Goal: Use online tool/utility: Utilize a website feature to perform a specific function

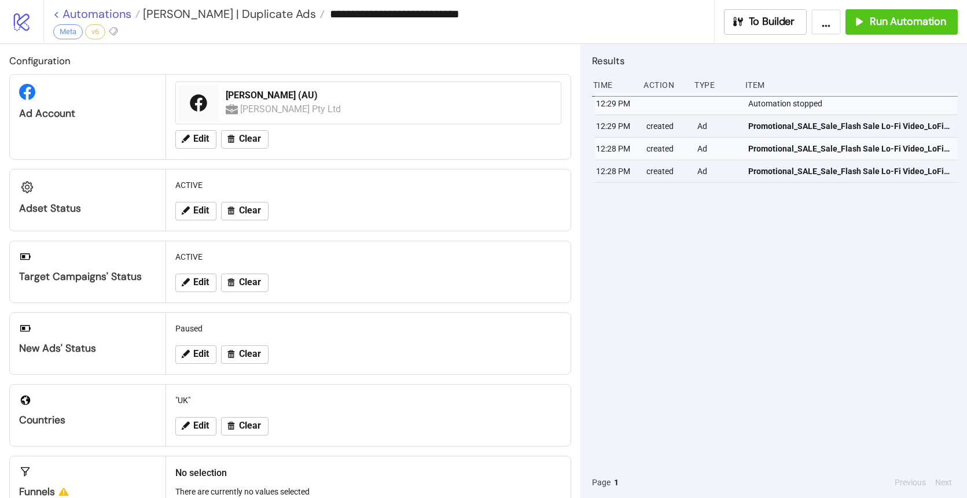
click at [112, 13] on link "< Automations" at bounding box center [96, 14] width 87 height 12
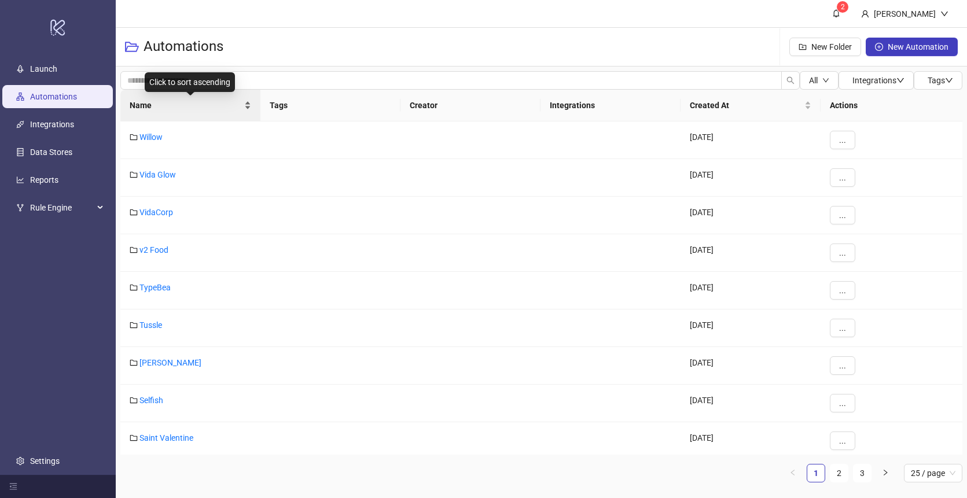
click at [179, 110] on span "Name" at bounding box center [186, 105] width 112 height 13
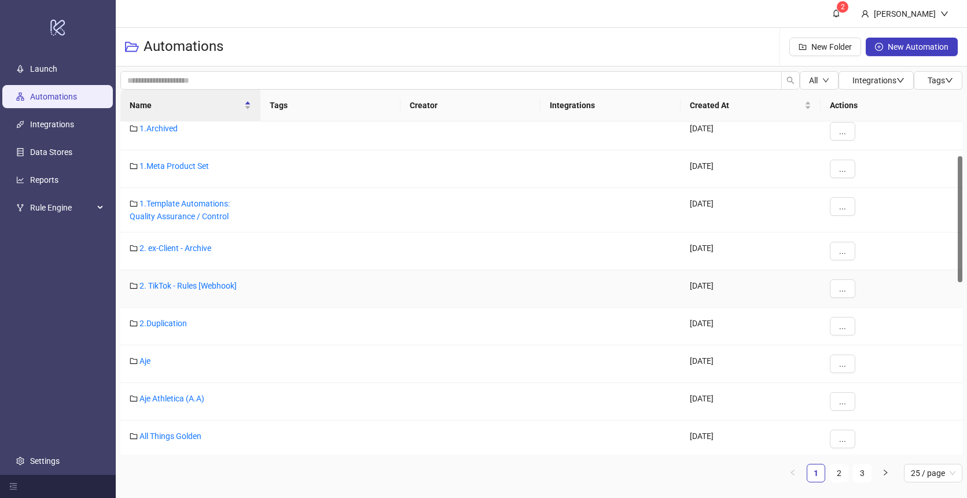
scroll to position [183, 0]
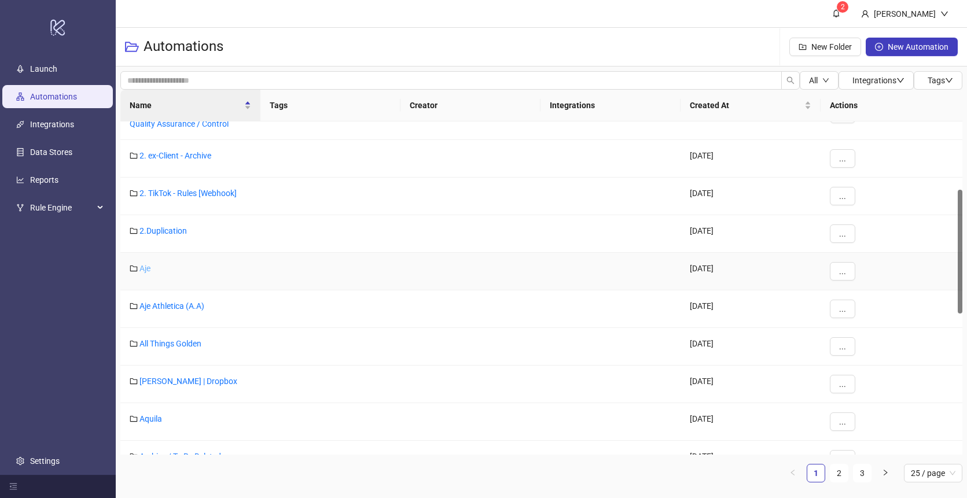
click at [141, 271] on link "Aje" at bounding box center [144, 268] width 11 height 9
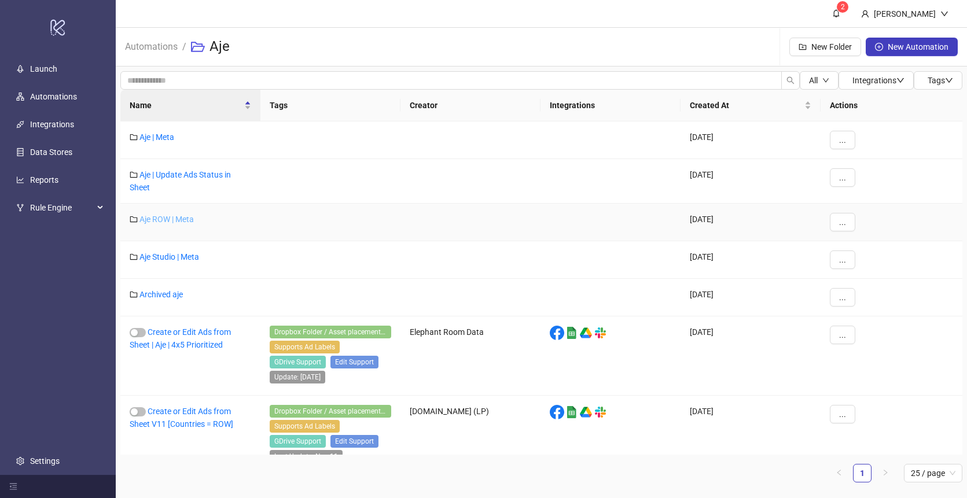
click at [165, 218] on link "Aje ROW | Meta" at bounding box center [166, 219] width 54 height 9
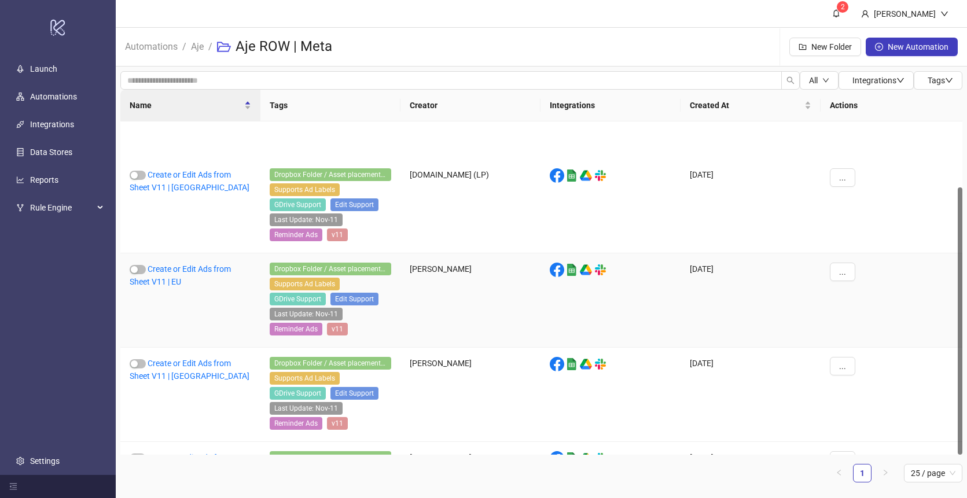
scroll to position [82, 0]
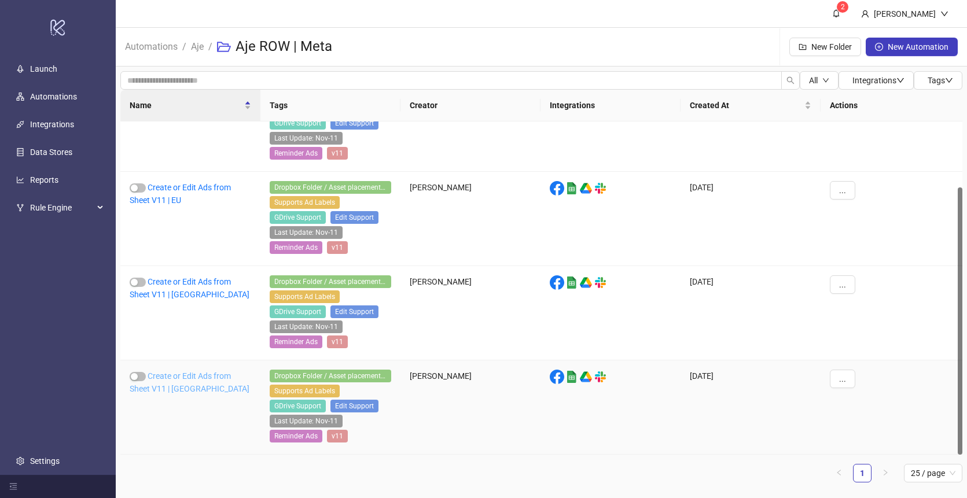
click at [173, 375] on link "Create or Edit Ads from Sheet V11 | [GEOGRAPHIC_DATA]" at bounding box center [190, 383] width 120 height 22
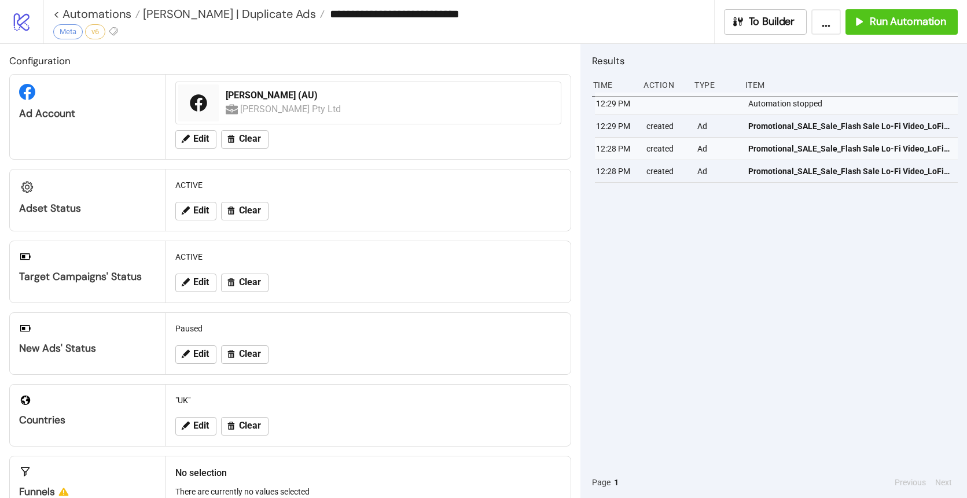
type input "**********"
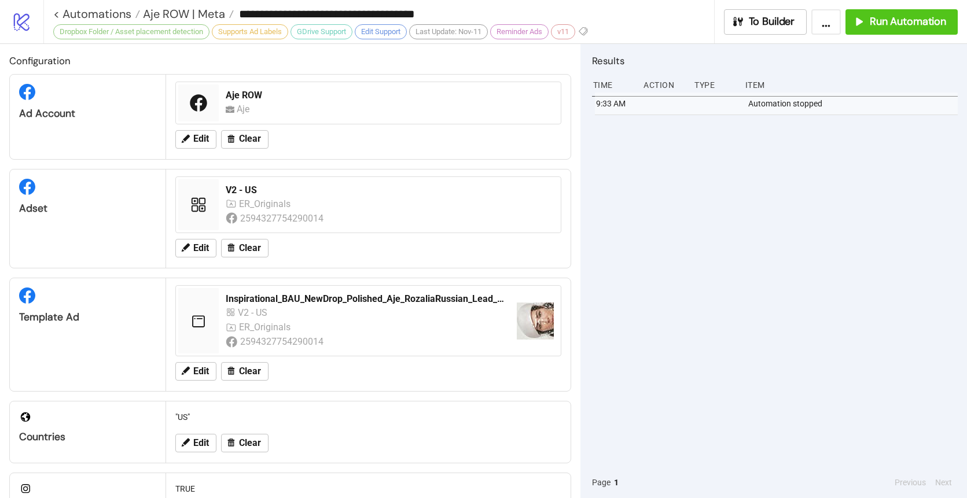
click at [658, 204] on div "9:33 AM Automation stopped" at bounding box center [775, 280] width 366 height 375
click at [925, 21] on span "Run Automation" at bounding box center [908, 21] width 76 height 13
